Goal: Information Seeking & Learning: Learn about a topic

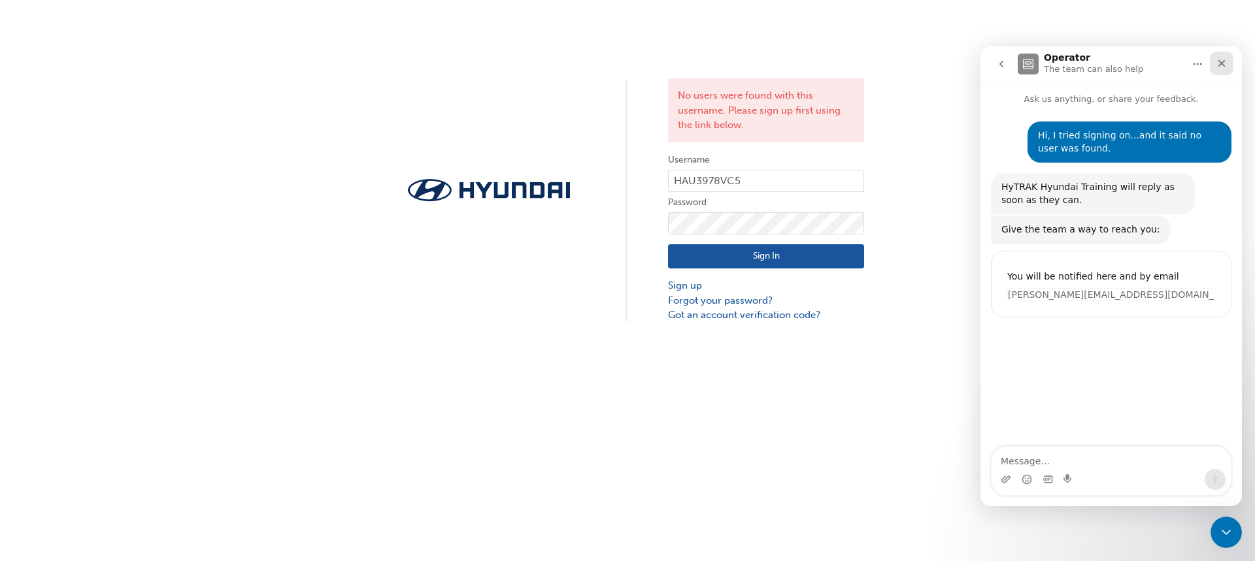
click at [1223, 65] on icon "Close" at bounding box center [1221, 63] width 7 height 7
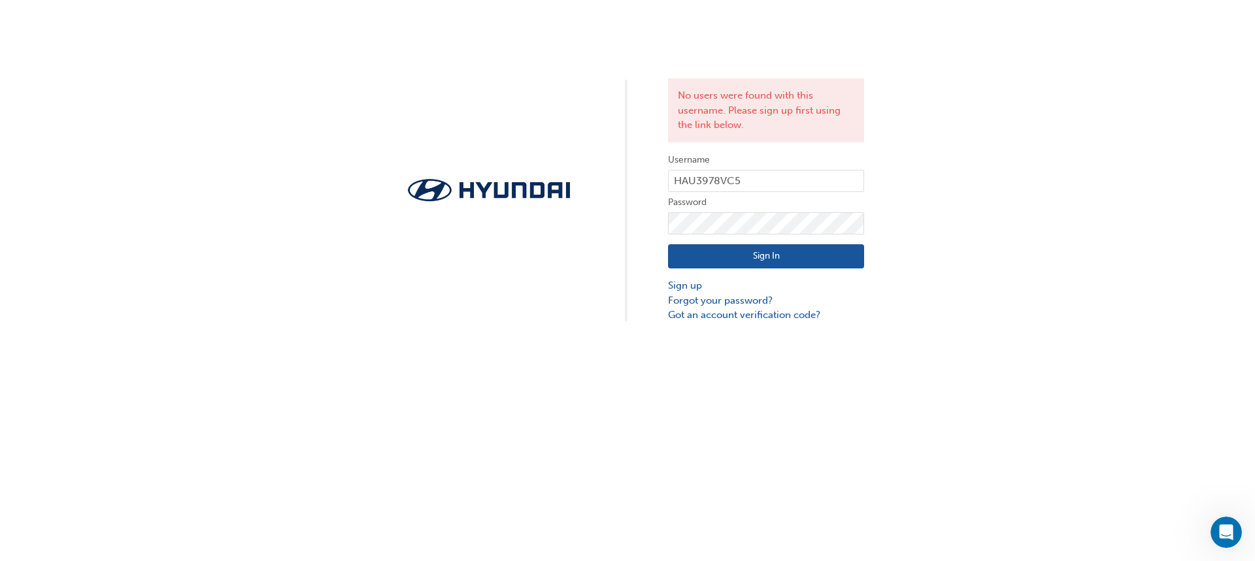
click at [1206, 534] on div "No users were found with this username. Please sign up first using the link bel…" at bounding box center [627, 280] width 1255 height 561
drag, startPoint x: 2418, startPoint y: 1047, endPoint x: 1211, endPoint y: 527, distance: 1314.2
click at [1214, 522] on div "Open Intercom Messenger" at bounding box center [1224, 530] width 43 height 43
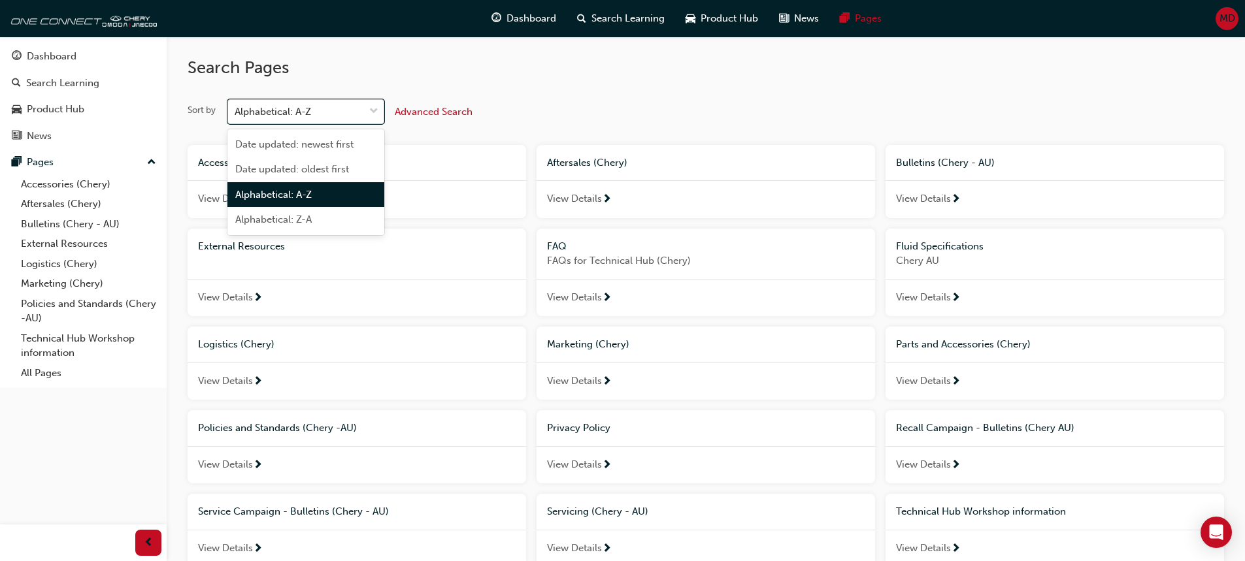
click at [282, 112] on div "Alphabetical: A-Z" at bounding box center [273, 112] width 76 height 15
click at [236, 112] on input "Sort by option Alphabetical: A-Z focused, 3 of 4. 4 results available. Use Up a…" at bounding box center [235, 111] width 1 height 11
click at [282, 112] on div "Alphabetical: A-Z" at bounding box center [273, 112] width 76 height 15
click at [236, 112] on input "Sort by option Alphabetical: A-Z focused, 3 of 4. 4 results available. Use Up a…" at bounding box center [235, 111] width 1 height 11
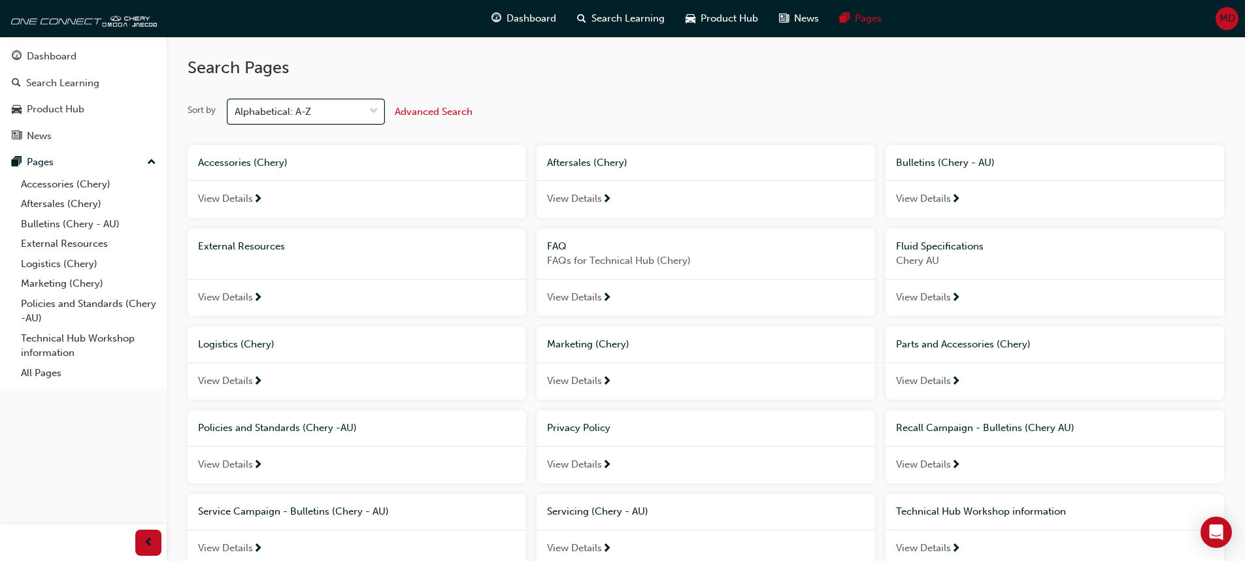
click at [282, 111] on div "Alphabetical: A-Z" at bounding box center [273, 112] width 76 height 15
click at [236, 111] on input "Sort by 0 results available. Select is focused ,type to refine list, press Down…" at bounding box center [235, 111] width 1 height 11
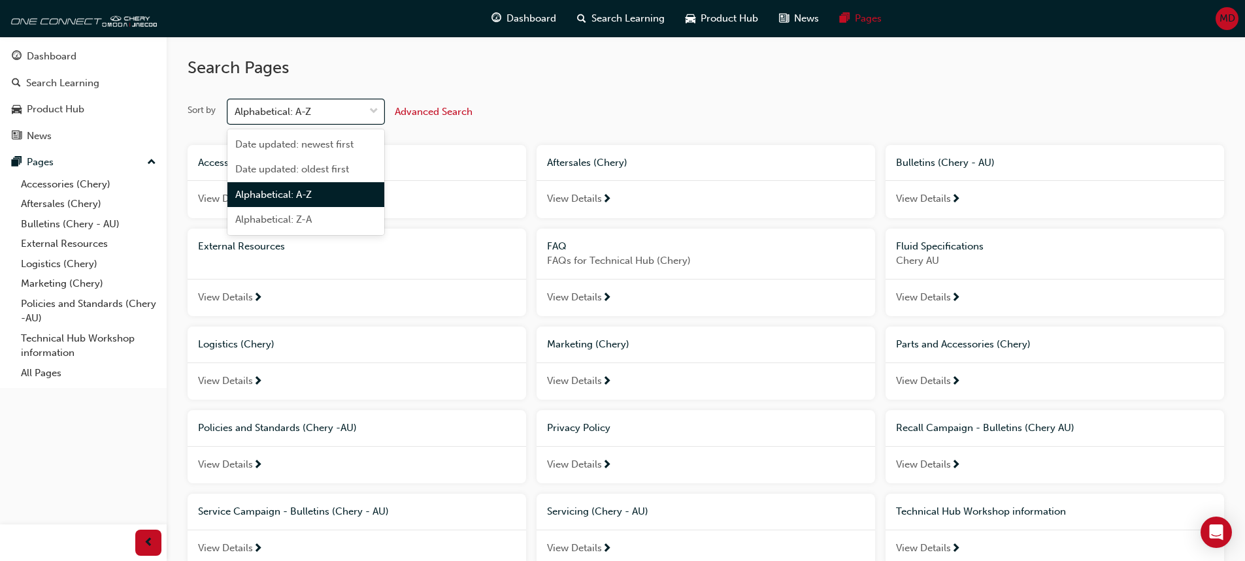
click at [282, 108] on div "Alphabetical: A-Z" at bounding box center [273, 112] width 76 height 15
click at [236, 108] on input "Sort by option Alphabetical: A-Z focused, 3 of 4. 4 results available. Use Up a…" at bounding box center [235, 111] width 1 height 11
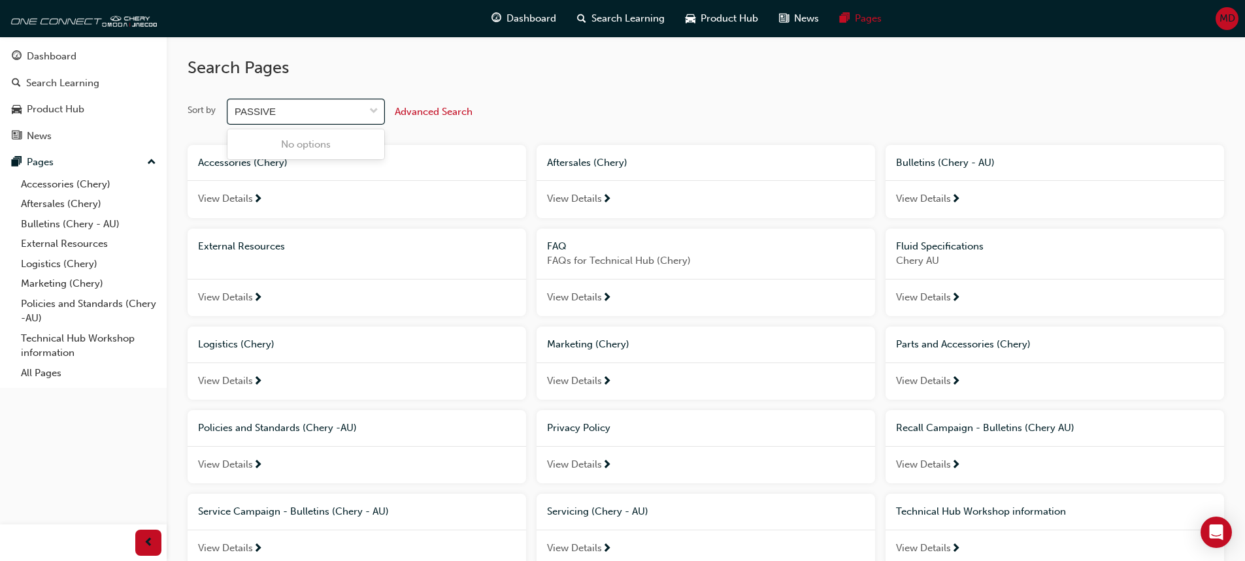
type input "PASSIVE"
click at [457, 112] on span "Advanced Search" at bounding box center [434, 112] width 78 height 12
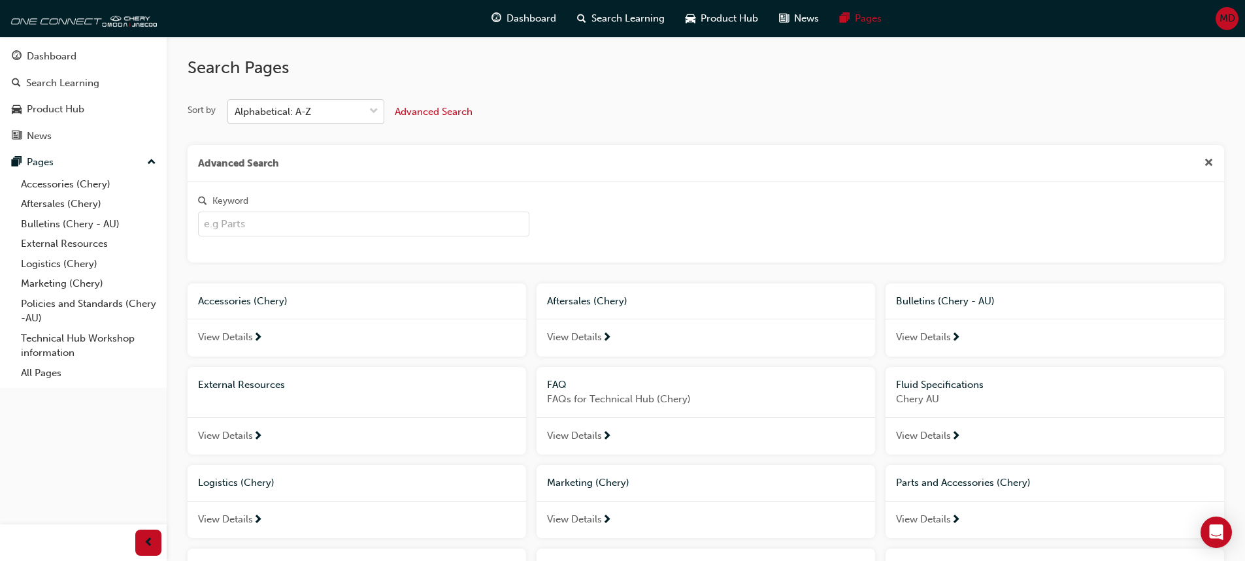
click at [237, 227] on input "Keyword" at bounding box center [363, 224] width 331 height 25
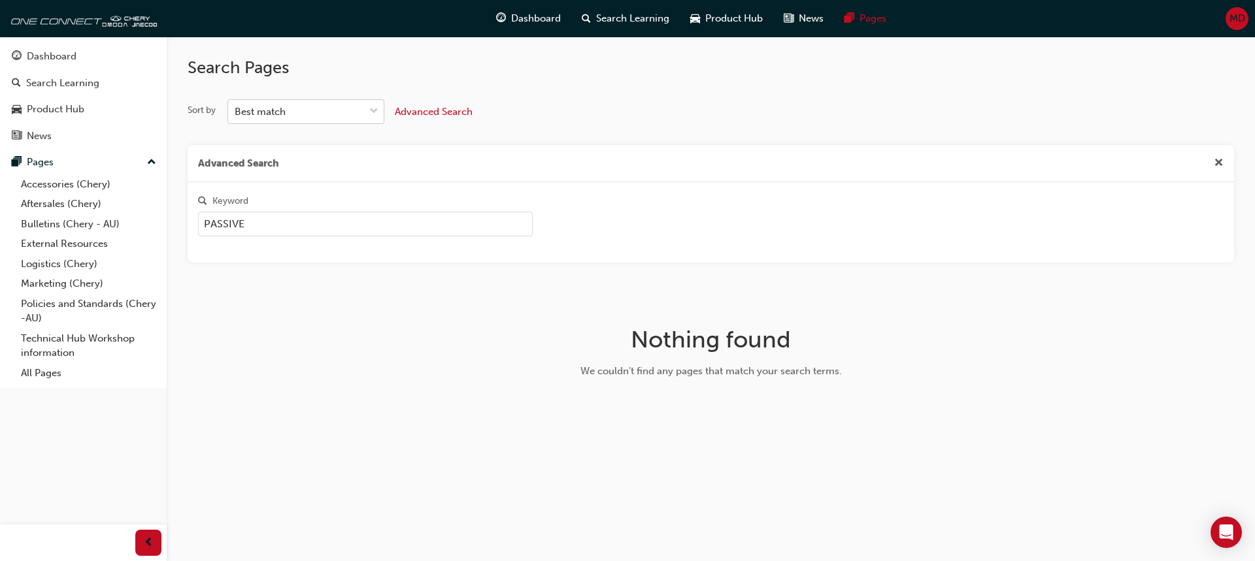
drag, startPoint x: 252, startPoint y: 225, endPoint x: 199, endPoint y: 224, distance: 53.0
click at [199, 224] on input "PASSIVE" at bounding box center [365, 224] width 335 height 25
type input "ACTIVE"
click at [610, 18] on span "Search Learning" at bounding box center [632, 18] width 73 height 15
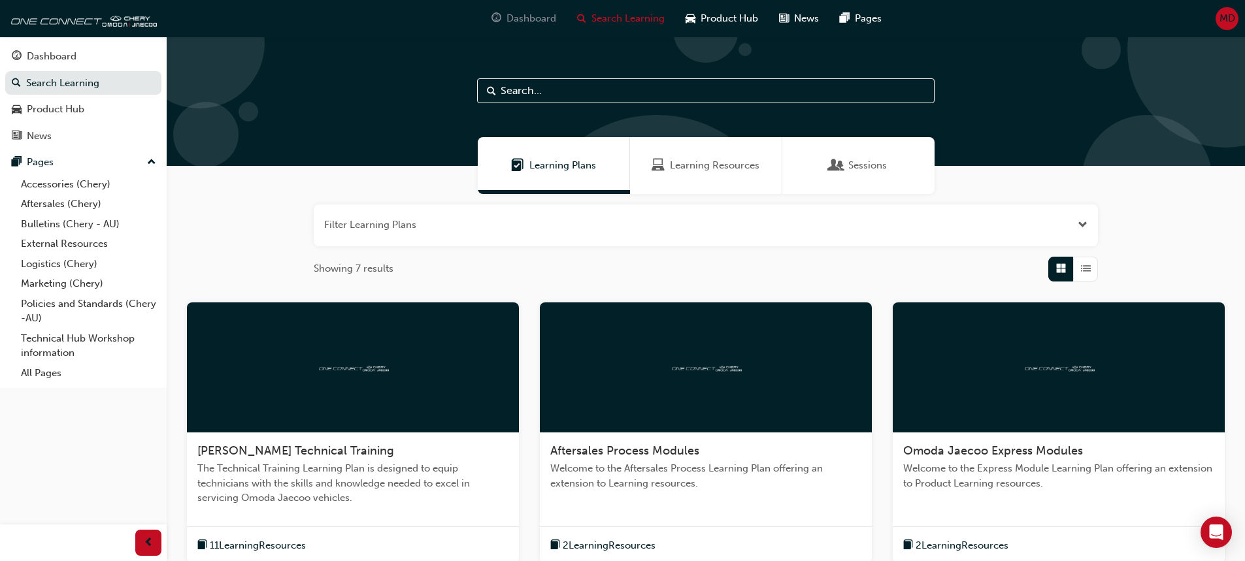
click at [505, 23] on div "Dashboard" at bounding box center [524, 18] width 86 height 27
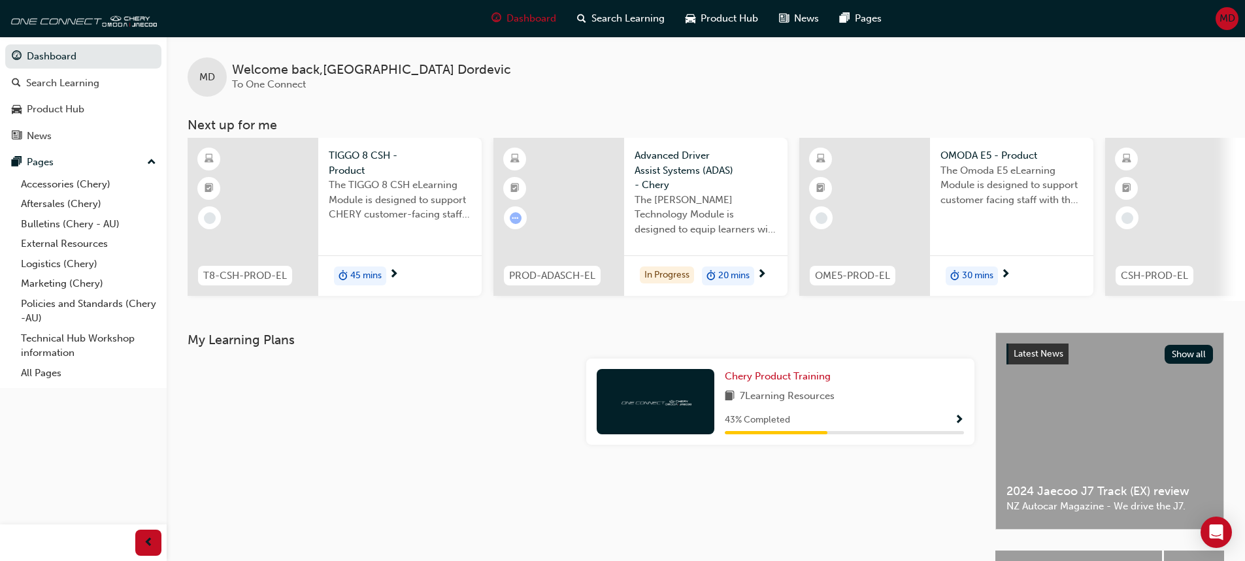
click at [961, 424] on span "Show Progress" at bounding box center [959, 421] width 10 height 12
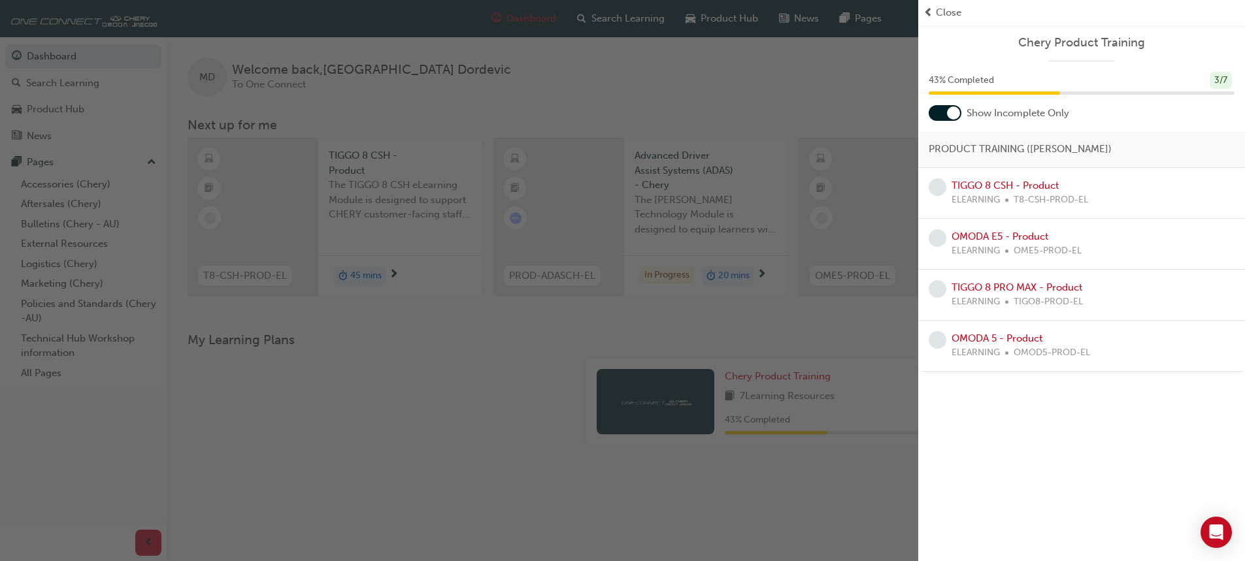
click at [933, 12] on span "prev-icon" at bounding box center [928, 12] width 10 height 15
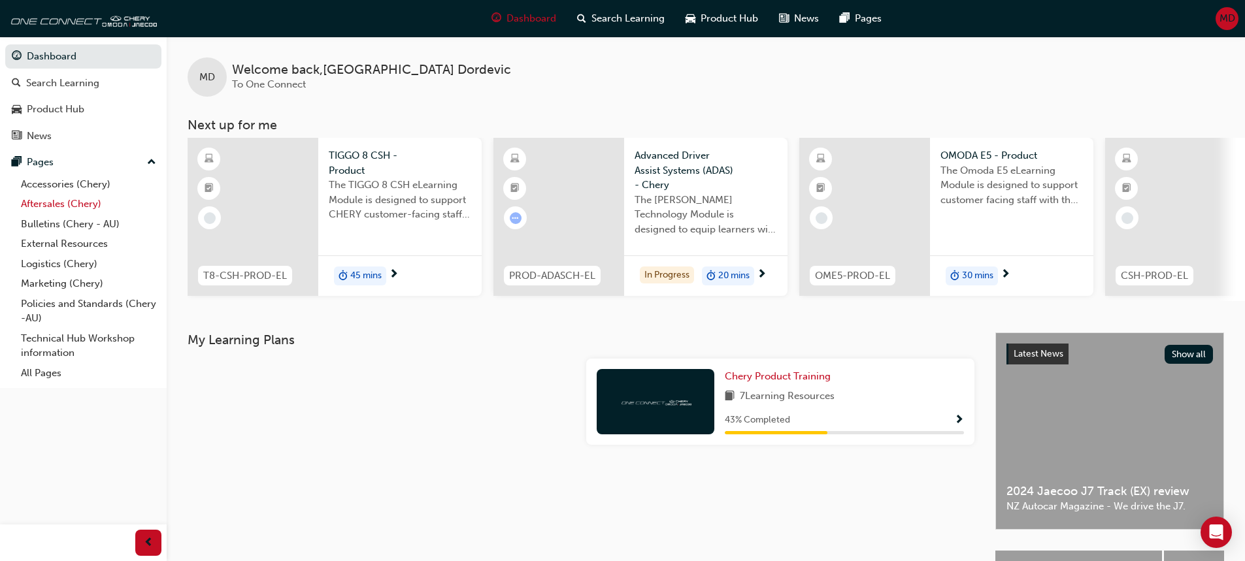
click at [68, 203] on link "Aftersales (Chery)" at bounding box center [89, 204] width 146 height 20
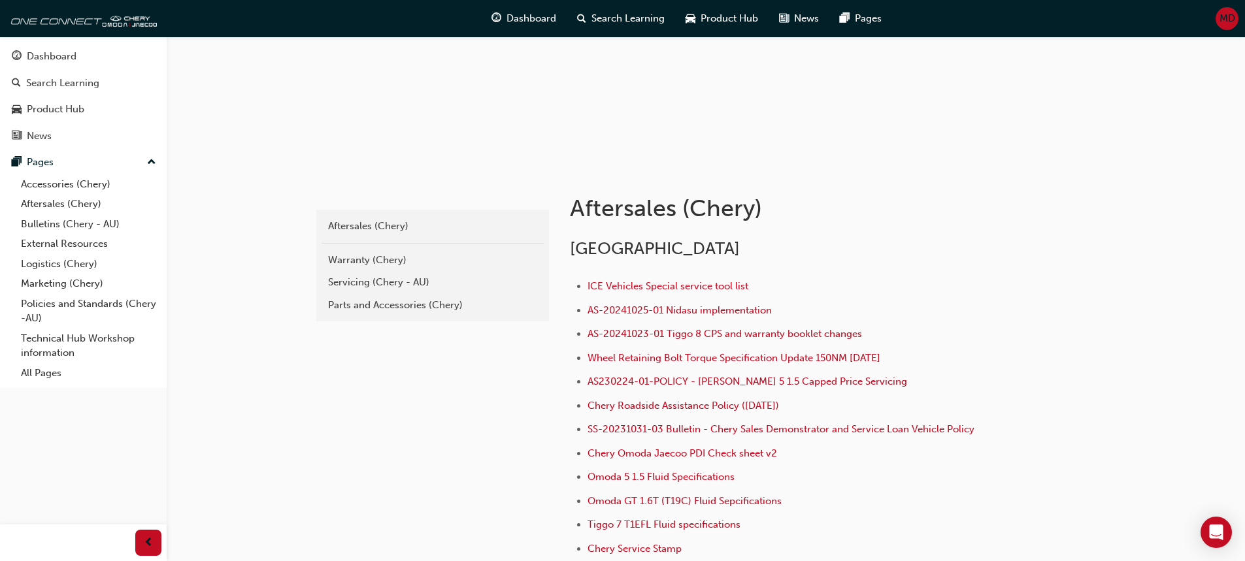
scroll to position [131, 0]
click at [344, 307] on div "Parts and Accessories (Chery)" at bounding box center [432, 304] width 209 height 15
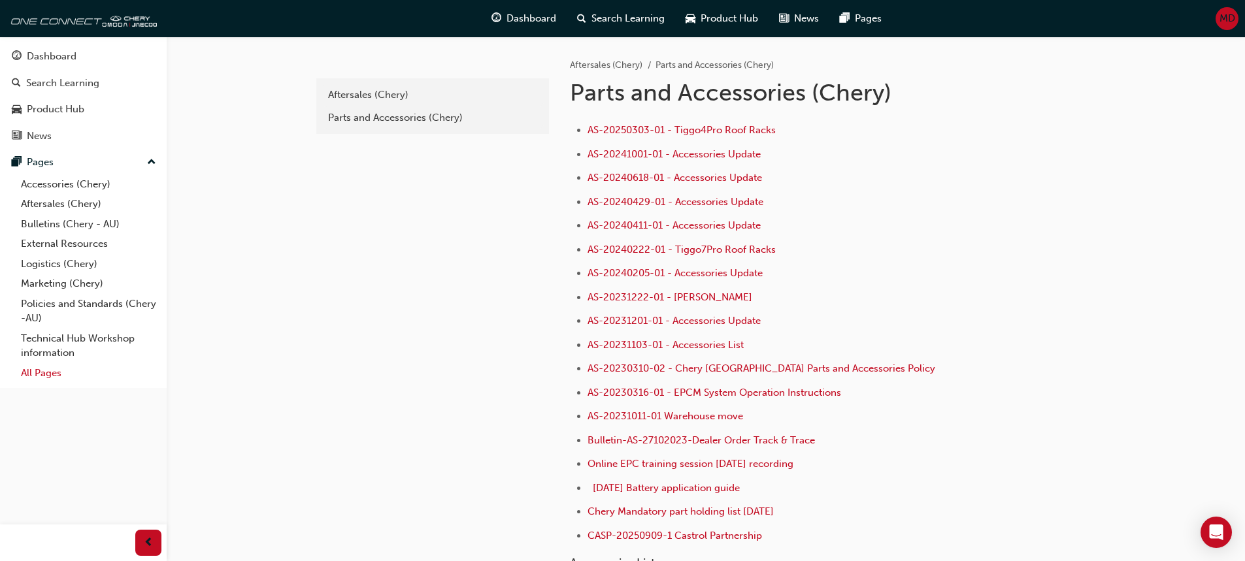
click at [53, 373] on link "All Pages" at bounding box center [89, 373] width 146 height 20
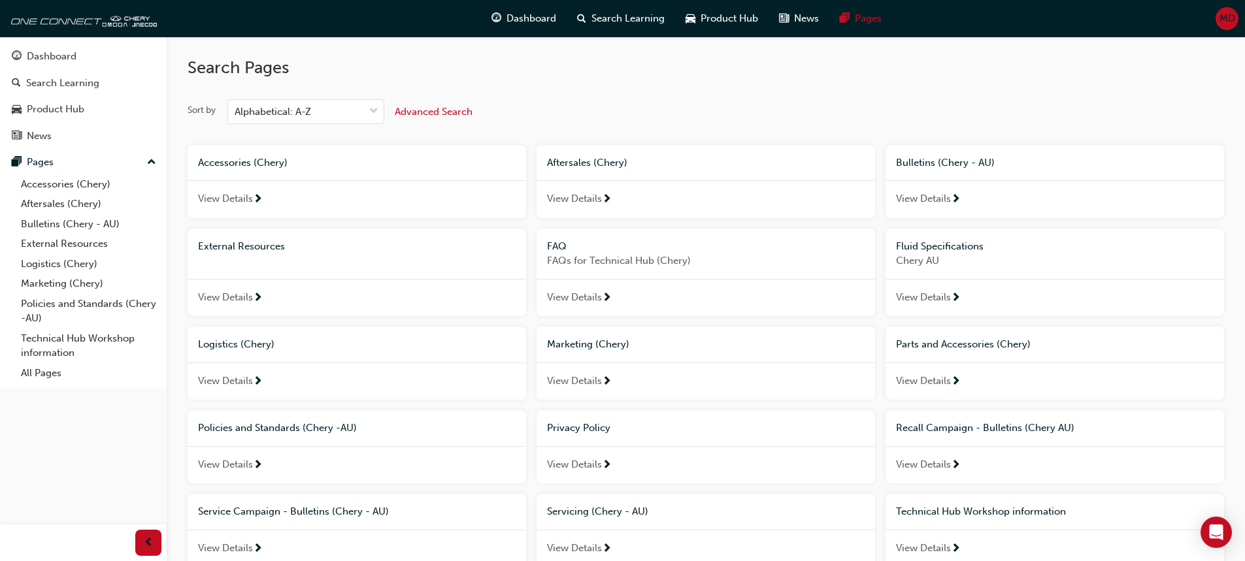
click at [616, 344] on span "Marketing (Chery)" at bounding box center [588, 345] width 82 height 12
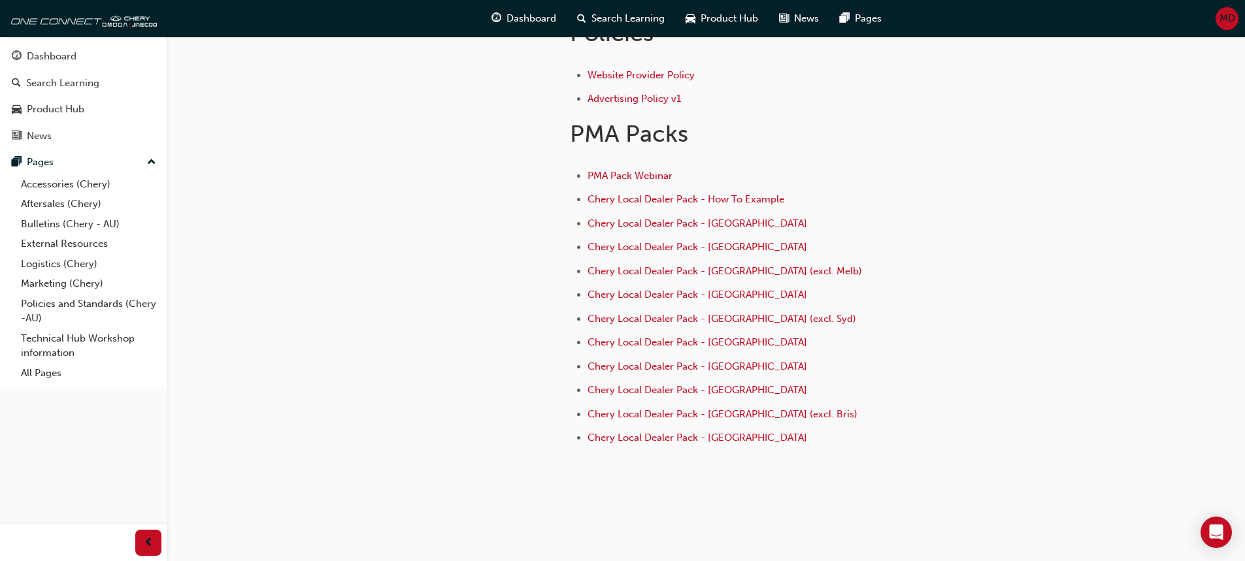
scroll to position [542, 0]
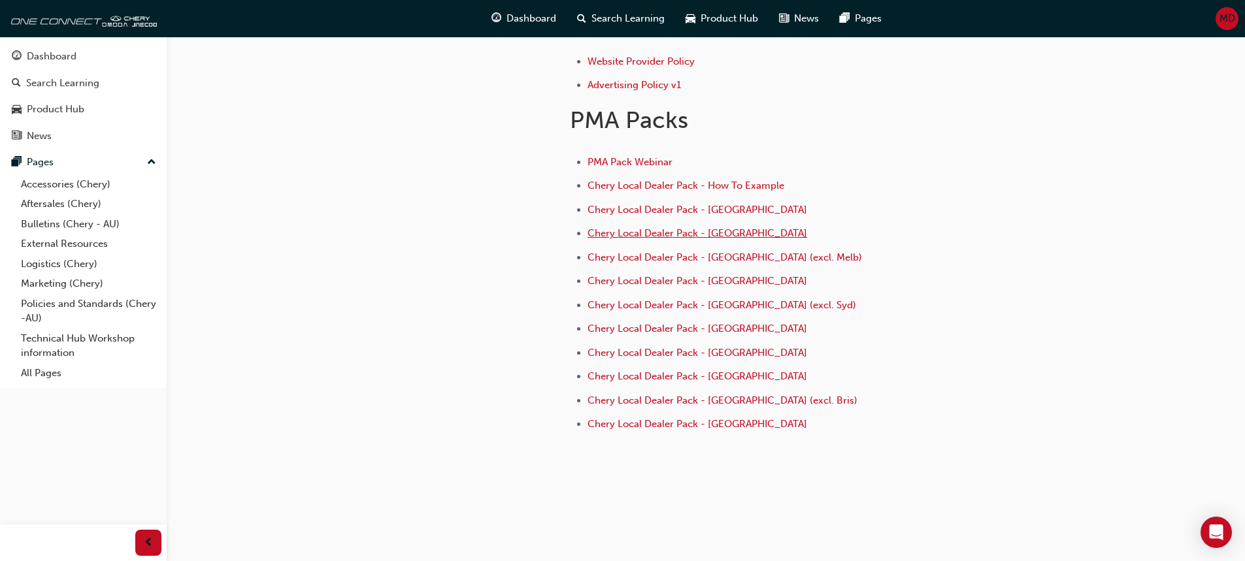
click at [703, 237] on span "Chery Local Dealer Pack - Melbourne" at bounding box center [698, 233] width 220 height 12
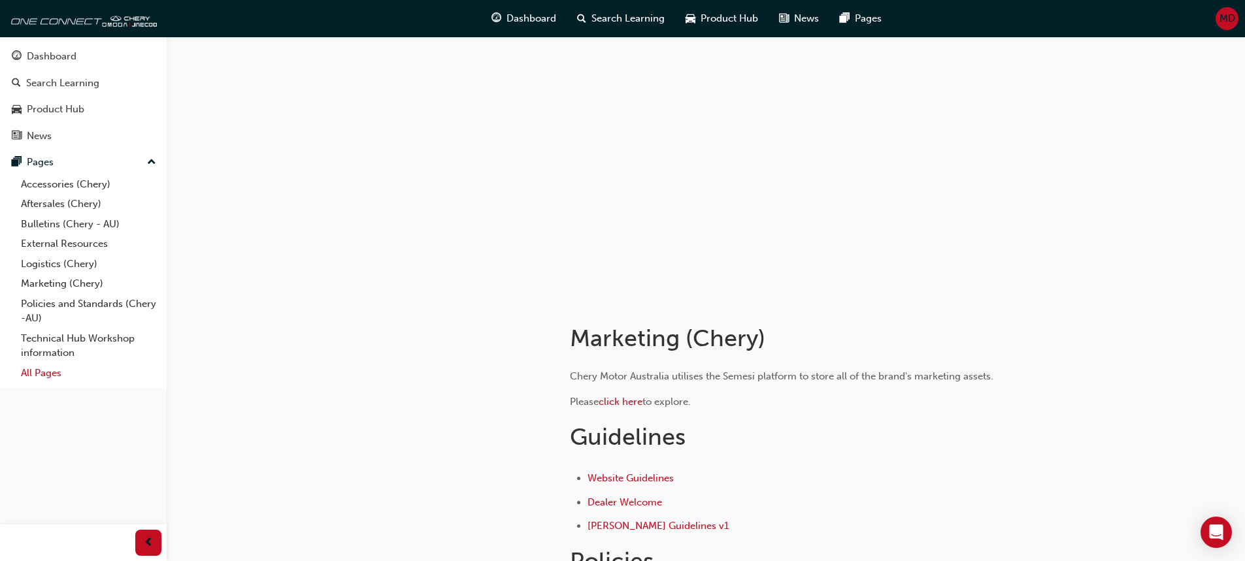
click at [37, 374] on link "All Pages" at bounding box center [89, 373] width 146 height 20
